Goal: Answer question/provide support

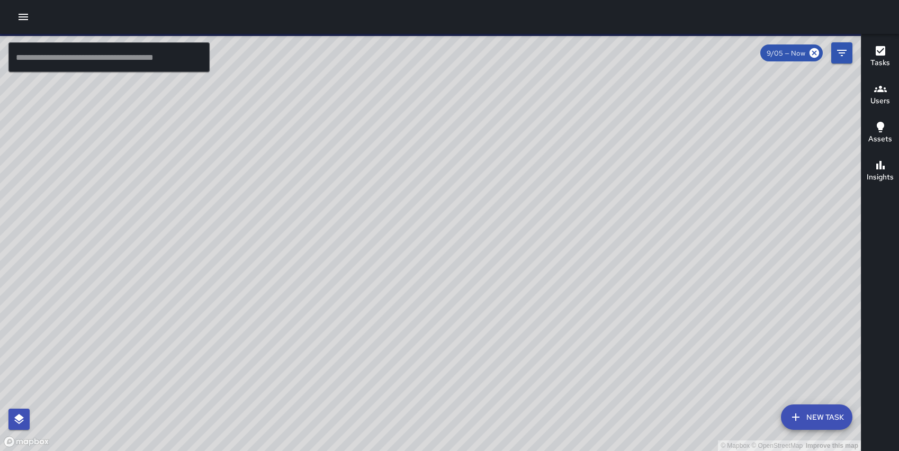
click at [22, 15] on icon "button" at bounding box center [23, 17] width 13 height 13
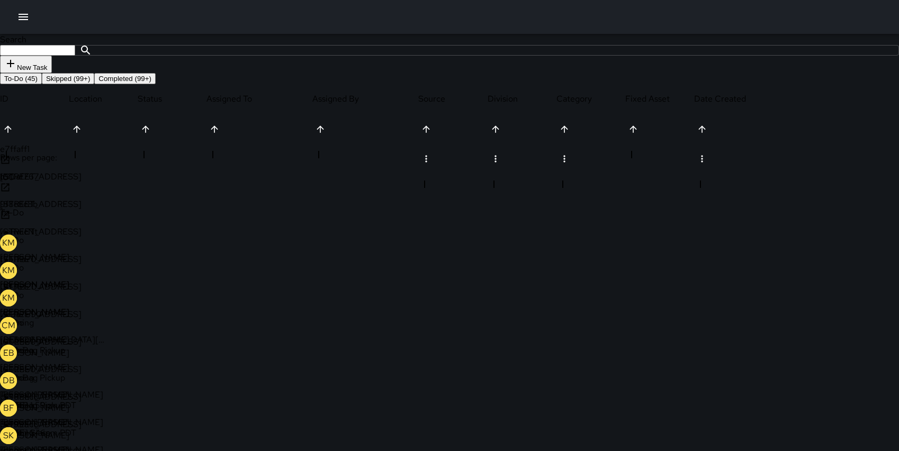
click at [11, 248] on icon at bounding box center [5, 242] width 11 height 11
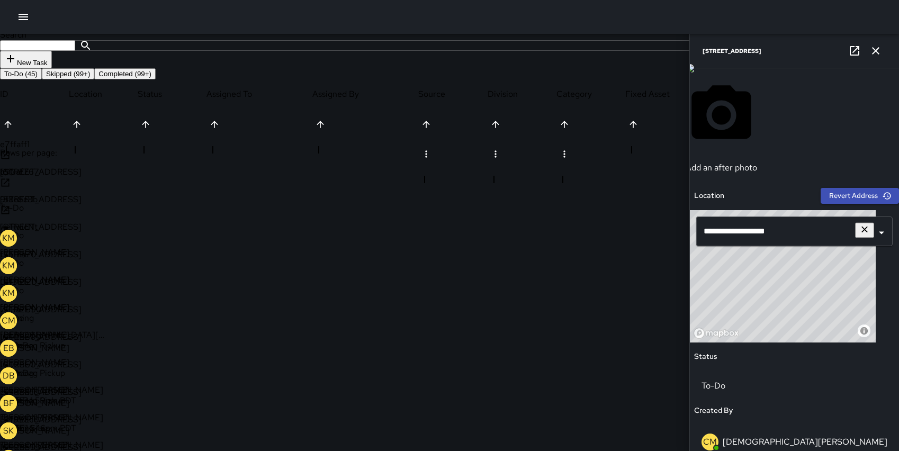
scroll to position [237, 0]
click at [811, 266] on div "© Mapbox © OpenStreetMap Improve this map" at bounding box center [783, 276] width 186 height 132
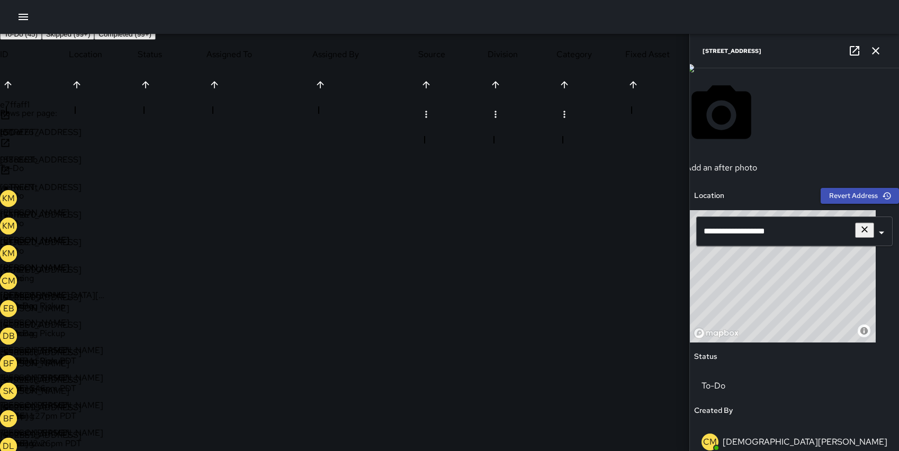
scroll to position [50, 0]
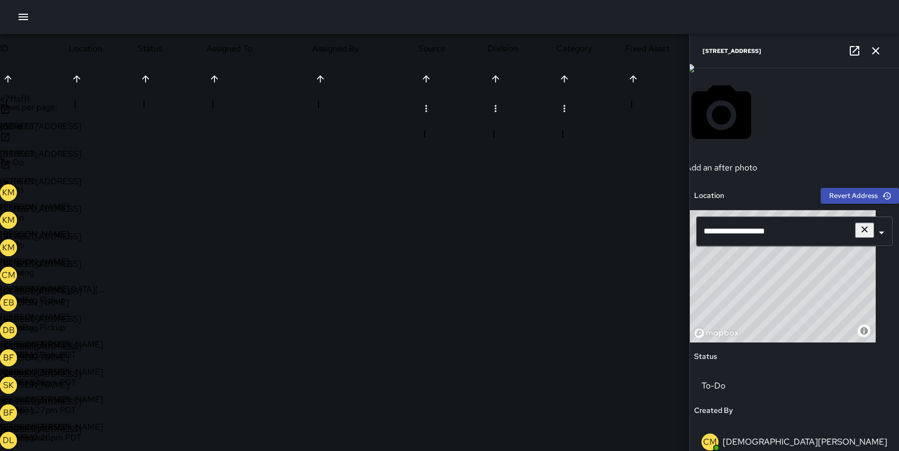
click at [876, 49] on icon "button" at bounding box center [875, 50] width 7 height 7
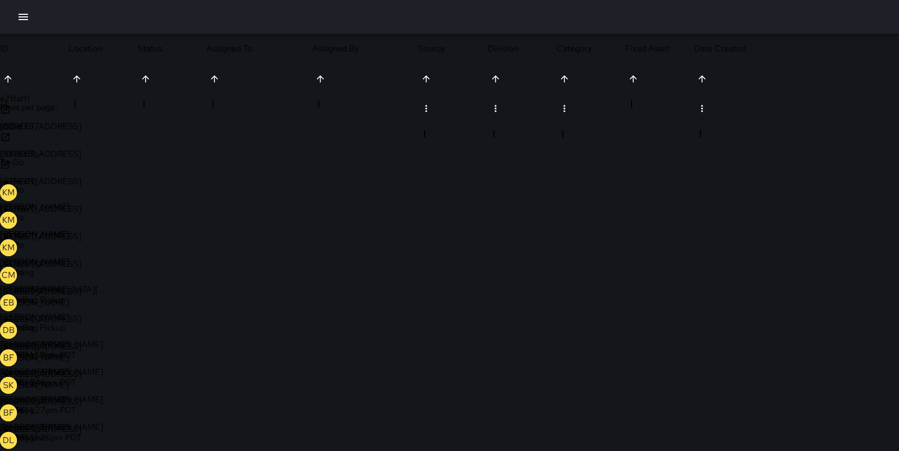
click at [13, 259] on icon at bounding box center [6, 265] width 13 height 13
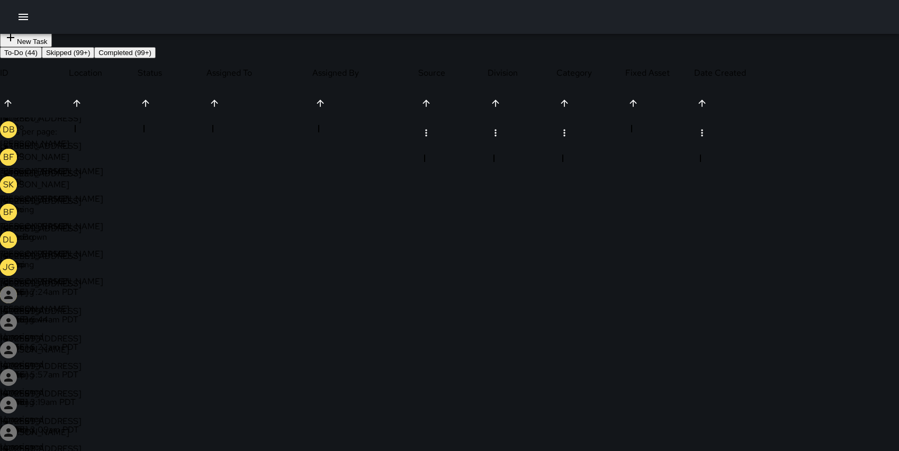
scroll to position [184, 0]
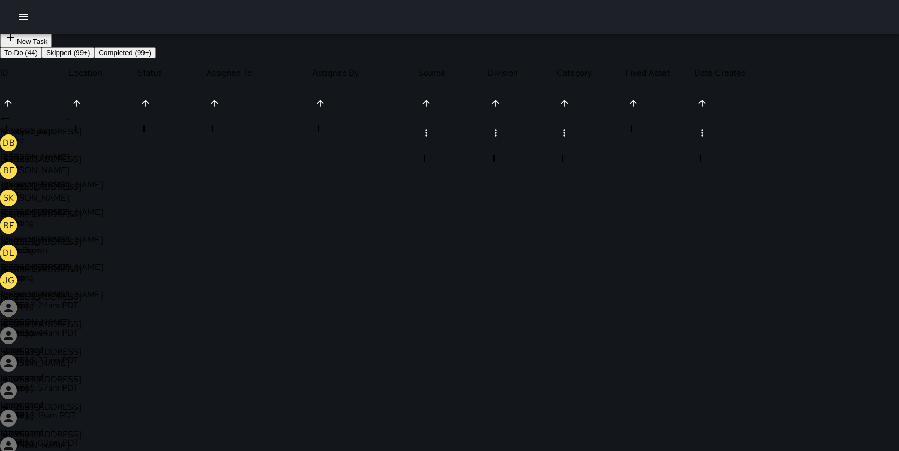
click at [69, 236] on div "10025593" at bounding box center [34, 223] width 69 height 28
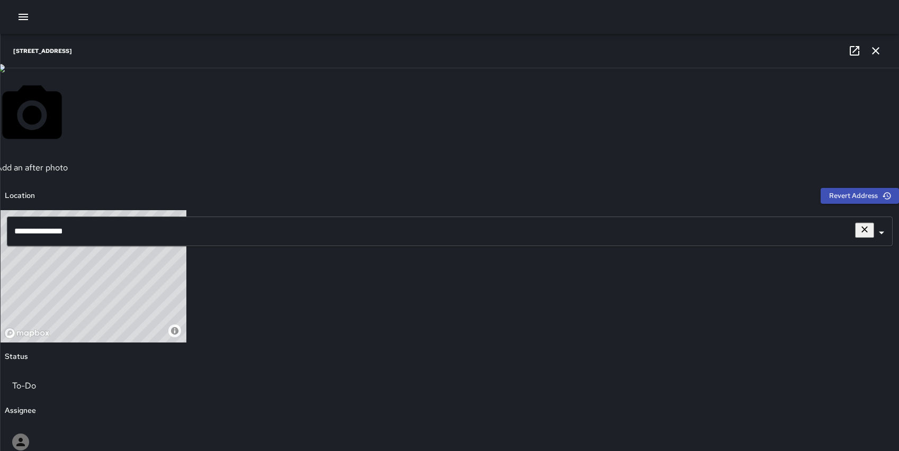
scroll to position [723, 0]
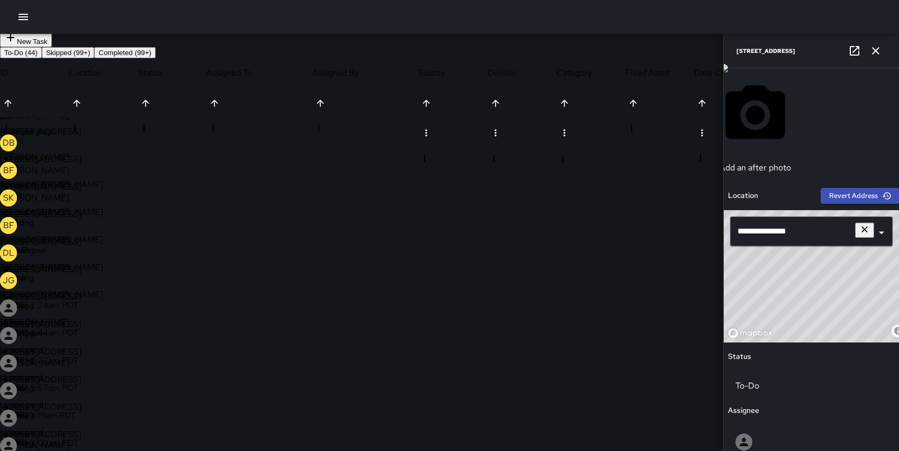
drag, startPoint x: 710, startPoint y: 262, endPoint x: 860, endPoint y: 286, distance: 151.8
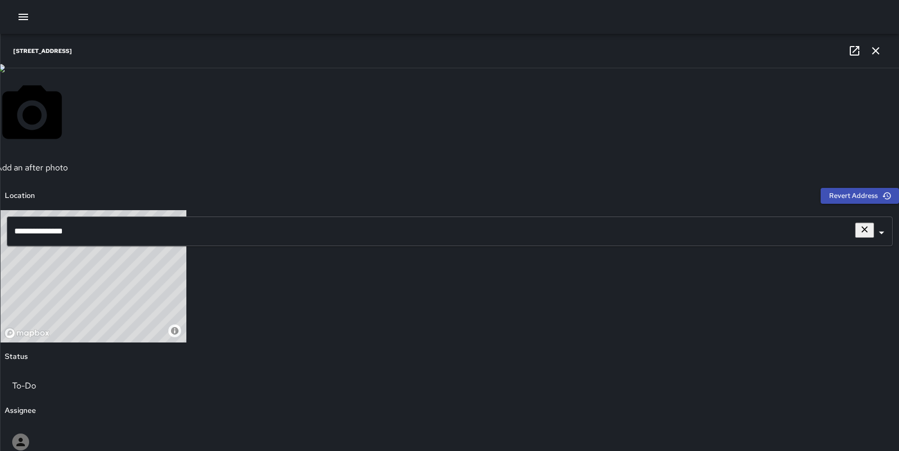
scroll to position [62, 0]
click at [10, 349] on icon at bounding box center [6, 345] width 8 height 8
drag, startPoint x: 711, startPoint y: 359, endPoint x: 799, endPoint y: 377, distance: 90.1
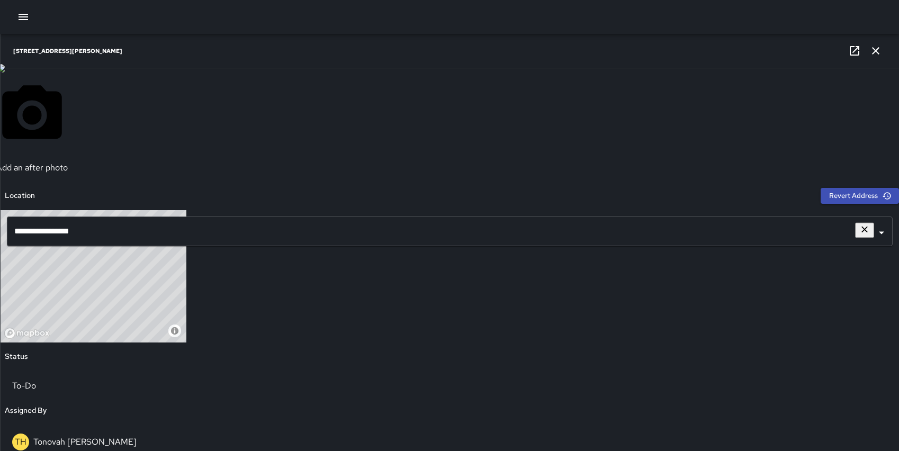
drag, startPoint x: 708, startPoint y: 368, endPoint x: 851, endPoint y: 404, distance: 147.4
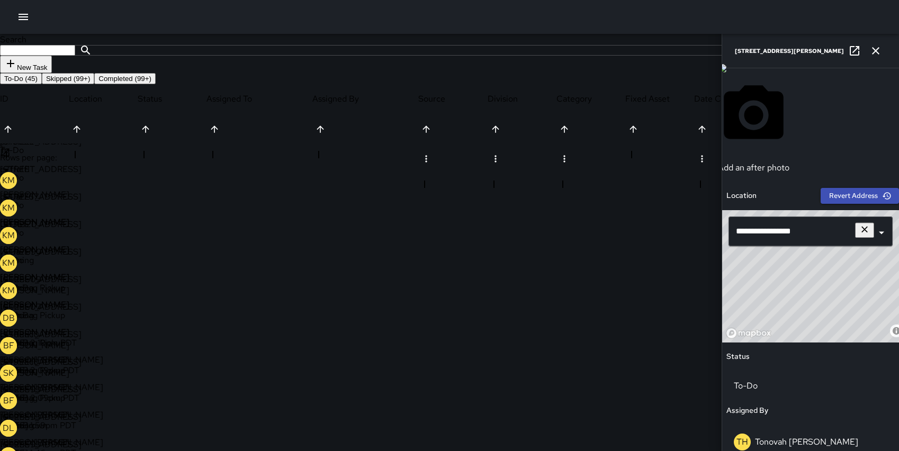
scroll to position [0, 0]
click at [726, 73] on img at bounding box center [722, 68] width 8 height 8
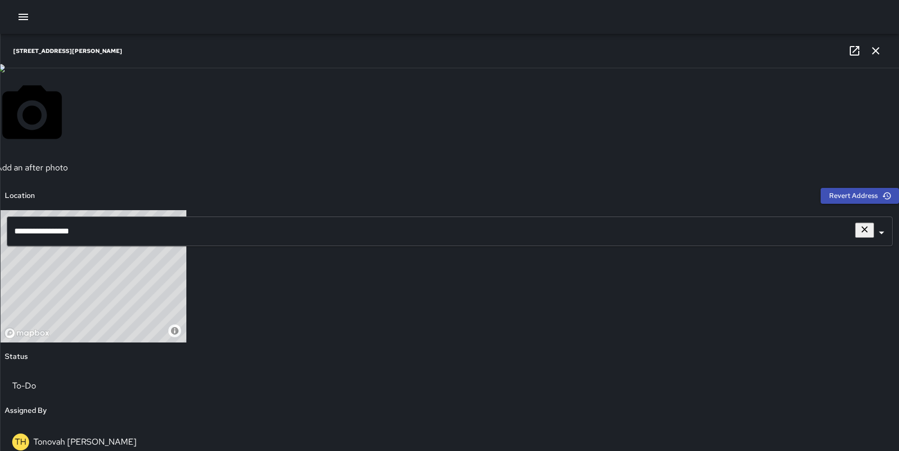
click at [872, 52] on icon "button" at bounding box center [875, 50] width 13 height 13
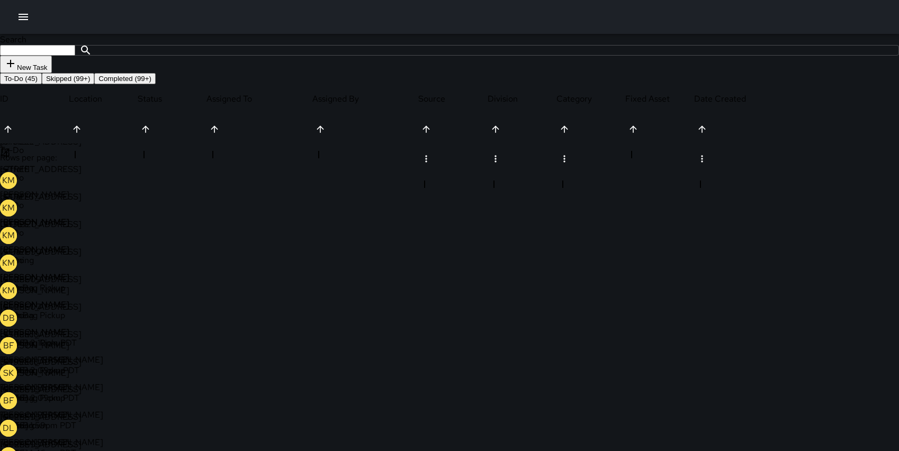
click at [106, 409] on p "[PERSON_NAME]" at bounding box center [53, 414] width 106 height 11
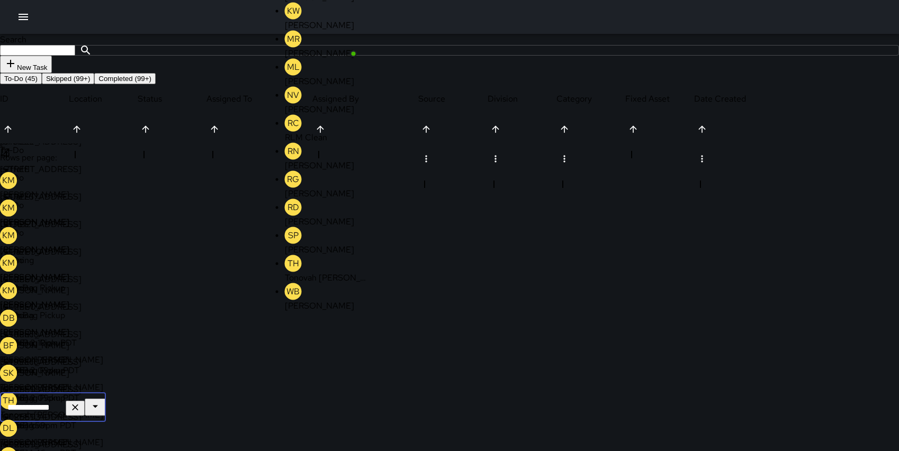
click at [11, 323] on icon at bounding box center [5, 317] width 11 height 11
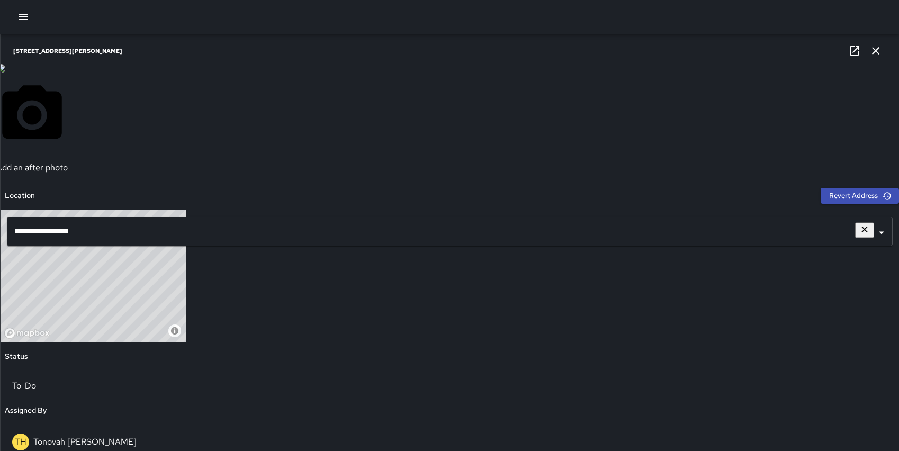
scroll to position [667, 0]
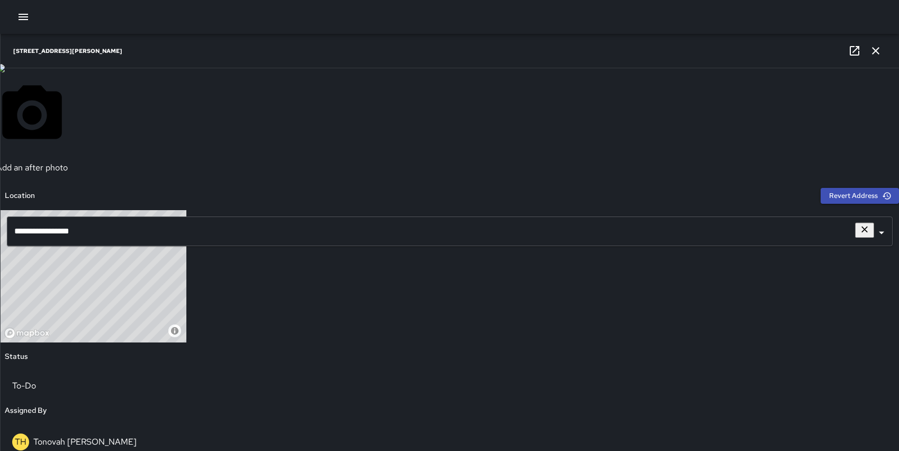
scroll to position [7, 0]
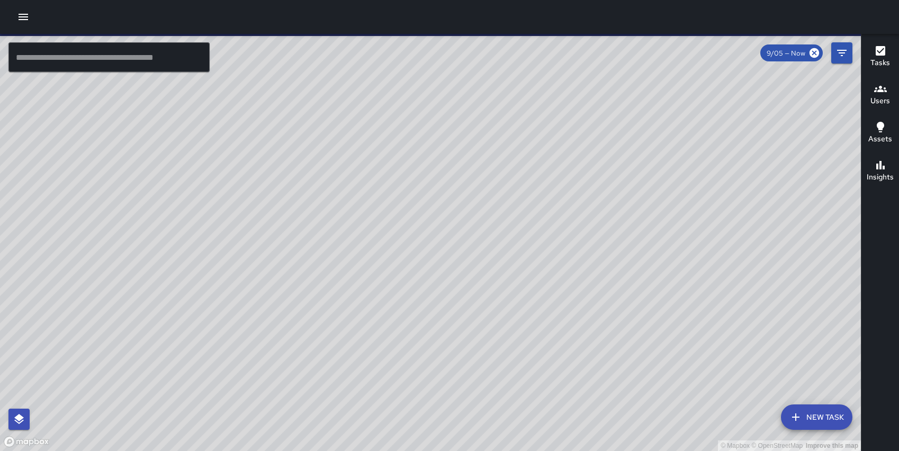
click at [19, 12] on icon "button" at bounding box center [23, 17] width 13 height 13
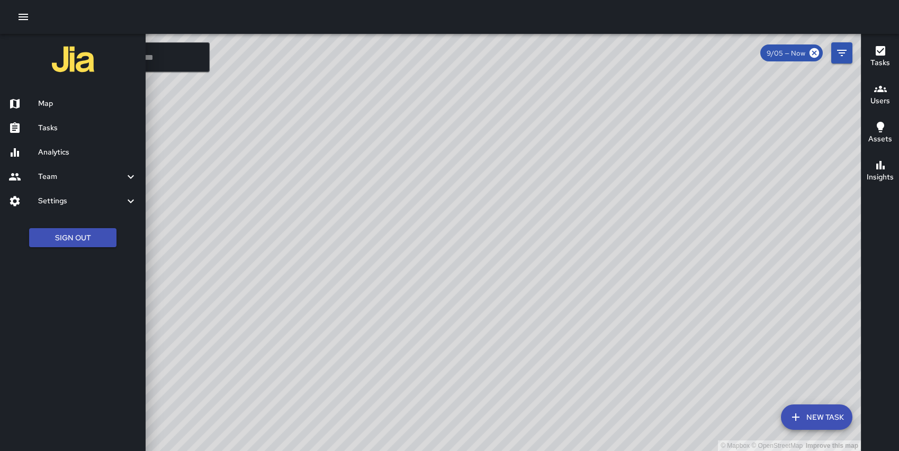
click at [58, 129] on h6 "Tasks" at bounding box center [87, 128] width 99 height 12
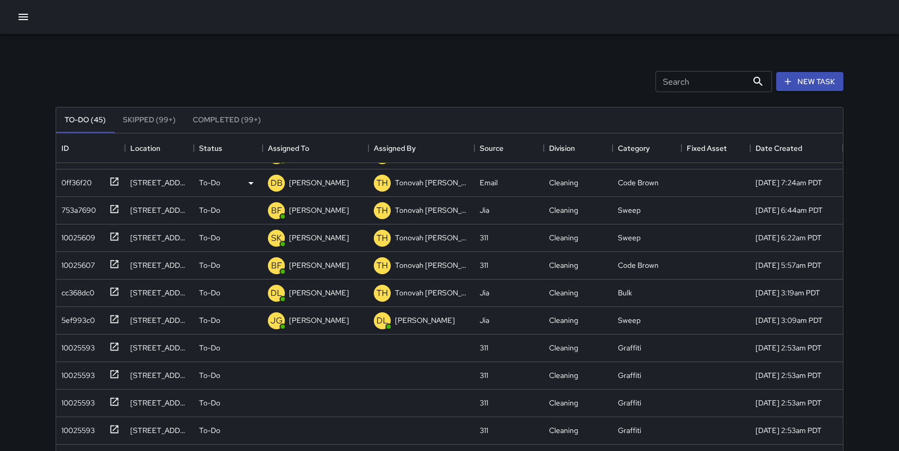
scroll to position [140, 0]
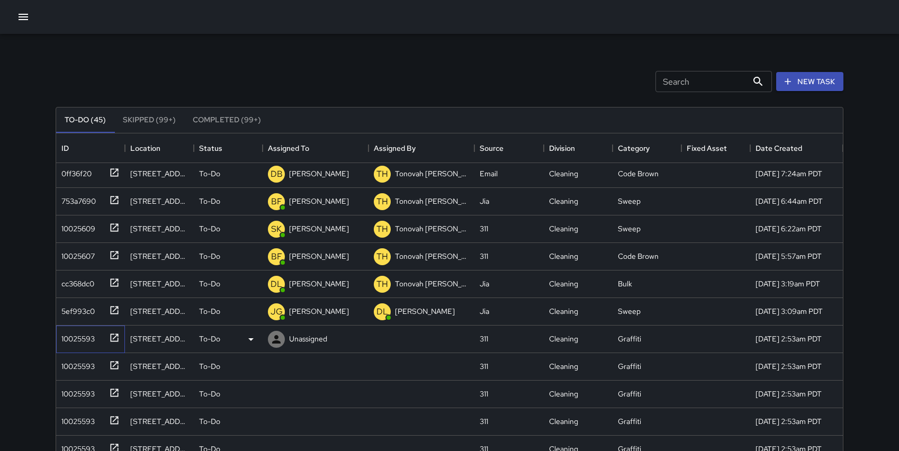
click at [115, 338] on icon at bounding box center [114, 337] width 11 height 11
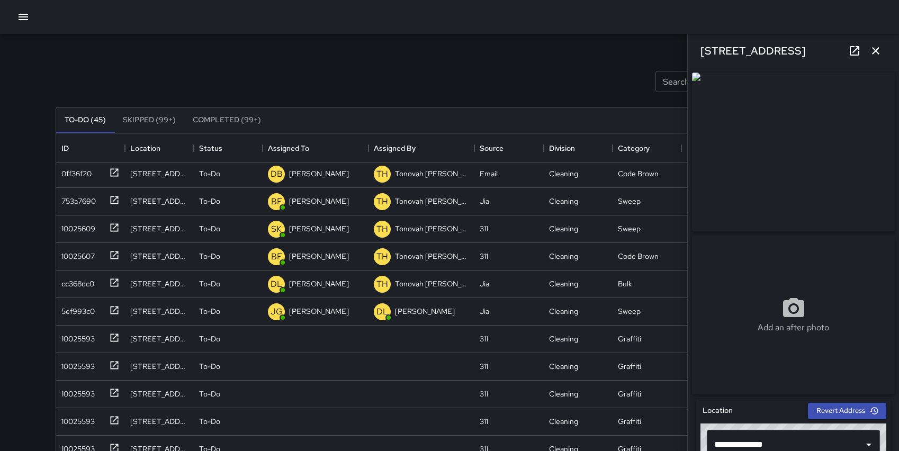
click at [818, 140] on img at bounding box center [793, 152] width 203 height 159
click at [809, 131] on img at bounding box center [793, 152] width 203 height 159
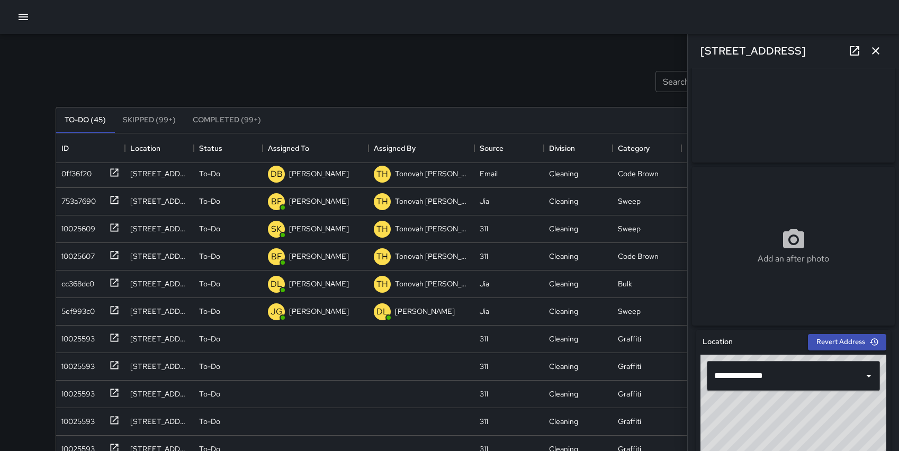
scroll to position [0, 0]
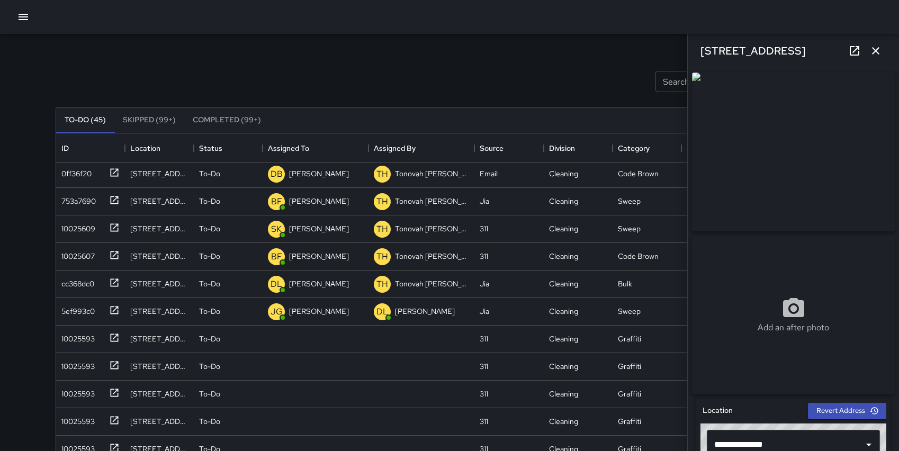
click at [702, 80] on img at bounding box center [793, 152] width 203 height 159
click at [773, 132] on img at bounding box center [793, 152] width 203 height 159
click at [795, 182] on img at bounding box center [793, 152] width 203 height 159
click at [873, 49] on icon "button" at bounding box center [875, 50] width 7 height 7
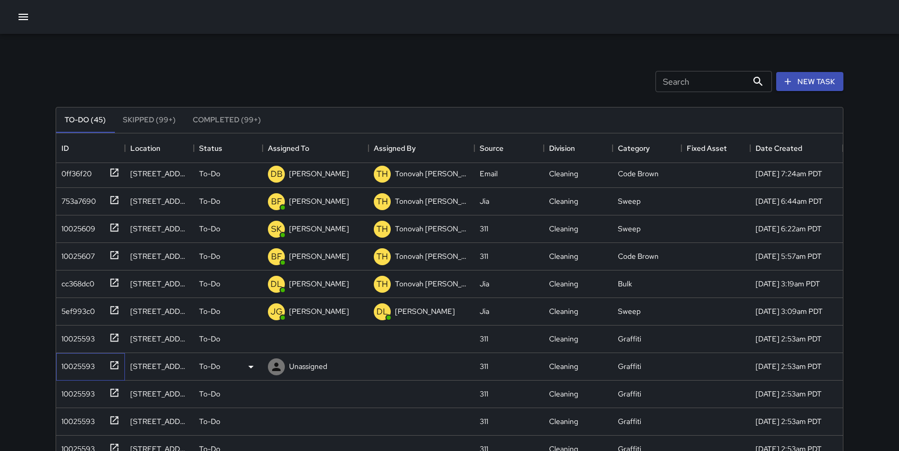
click at [115, 365] on icon at bounding box center [114, 365] width 11 height 11
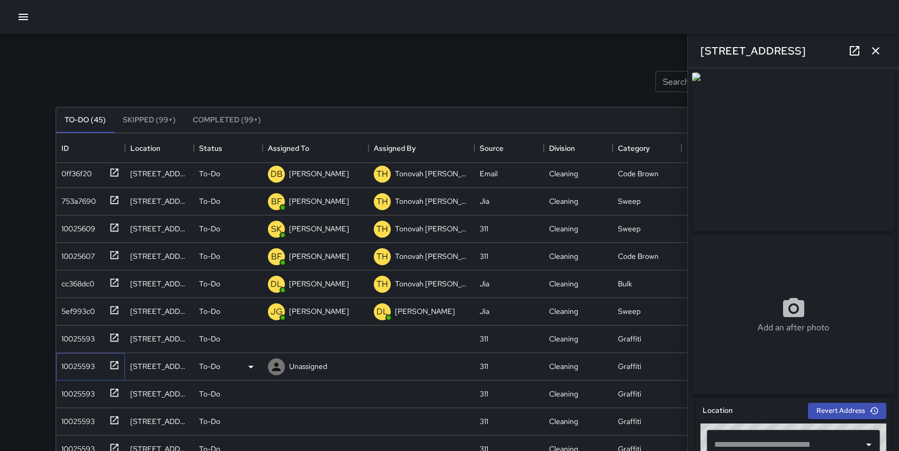
type input "**********"
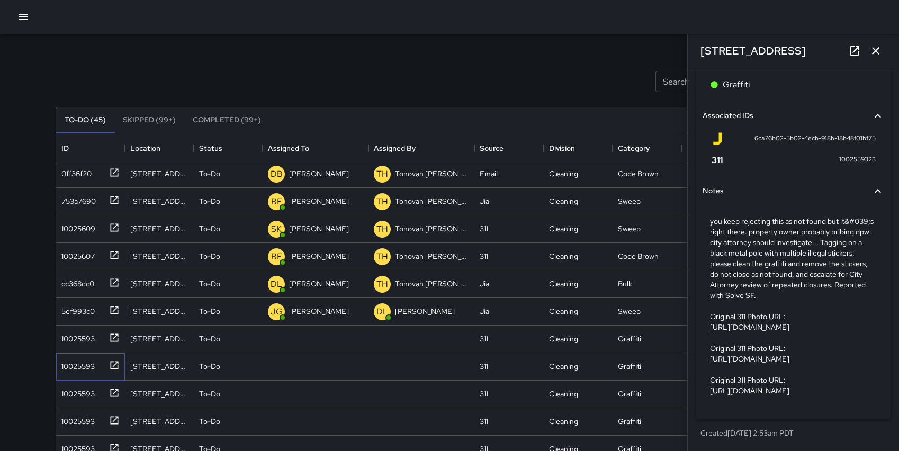
scroll to position [728, 0]
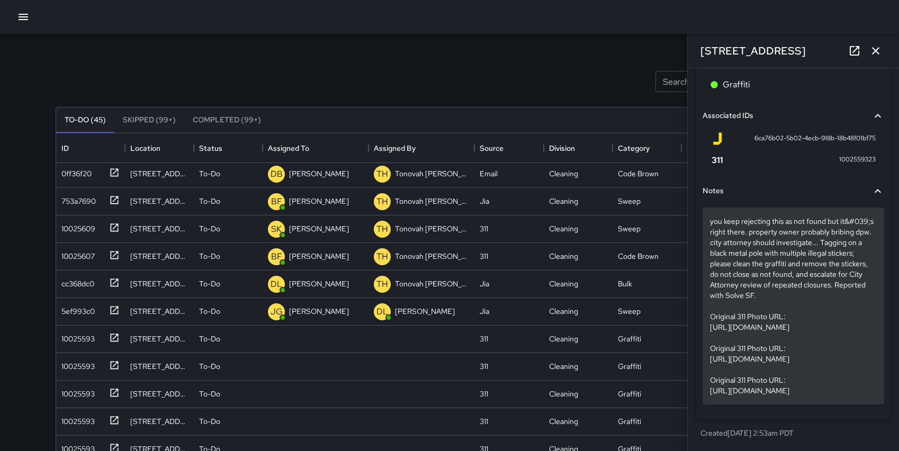
drag, startPoint x: 710, startPoint y: 269, endPoint x: 855, endPoint y: 303, distance: 148.9
click at [855, 303] on p "you keep rejecting this as not found but it&#039;s right there. property owner …" at bounding box center [793, 306] width 167 height 180
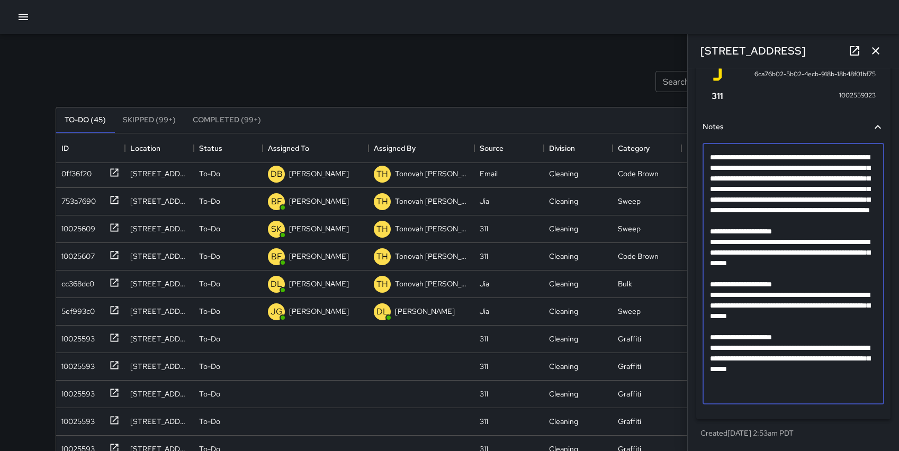
scroll to position [734, 0]
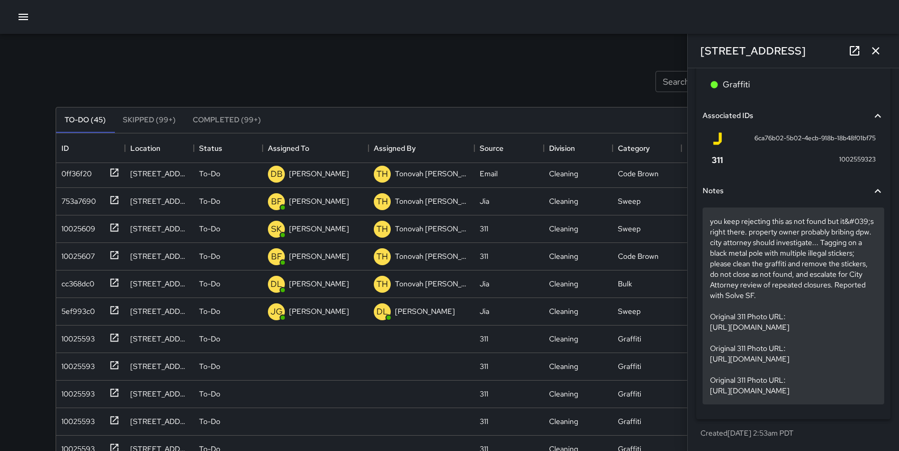
drag, startPoint x: 709, startPoint y: 262, endPoint x: 846, endPoint y: 292, distance: 140.4
